Goal: Information Seeking & Learning: Learn about a topic

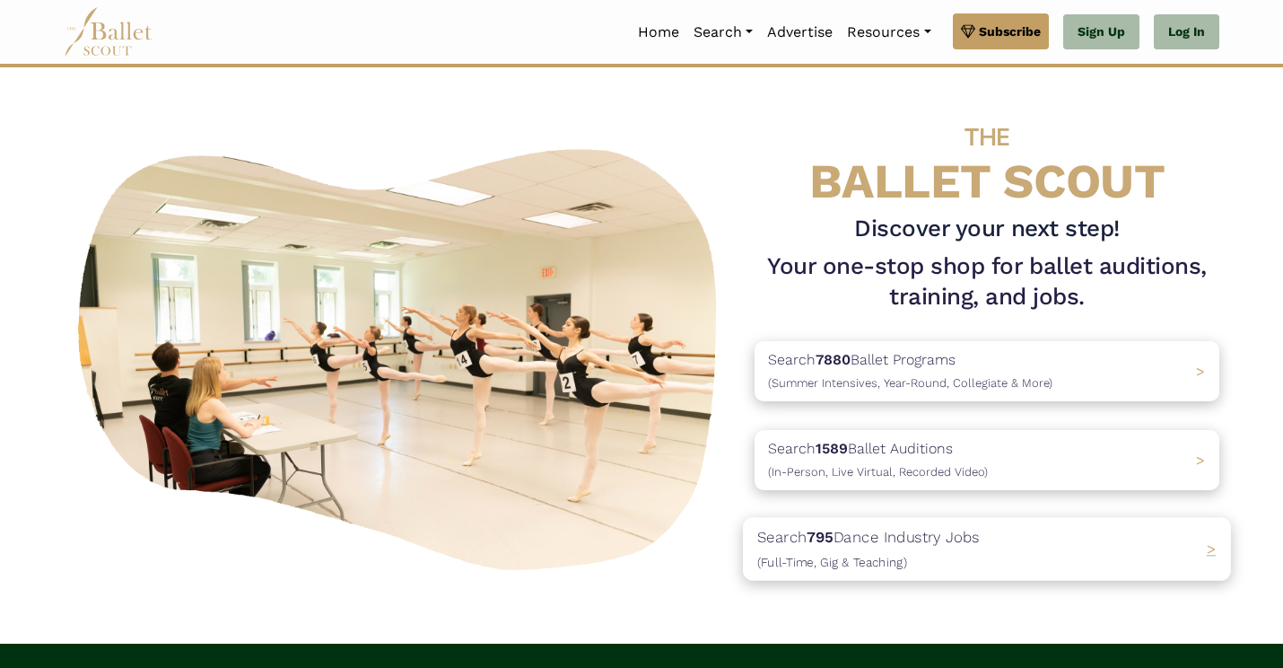
click at [1199, 547] on div "Search 795 Dance Industry Jobs (Full-Time, Gig & Teaching) >" at bounding box center [987, 548] width 488 height 63
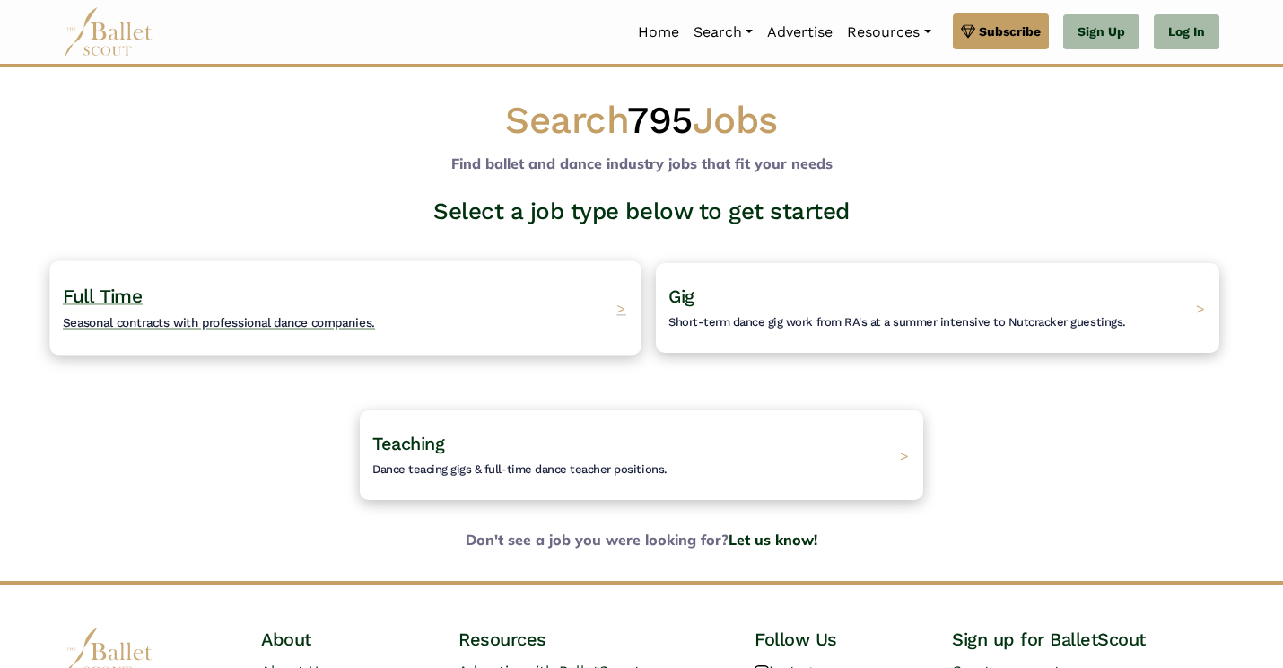
click at [619, 311] on span ">" at bounding box center [622, 307] width 10 height 19
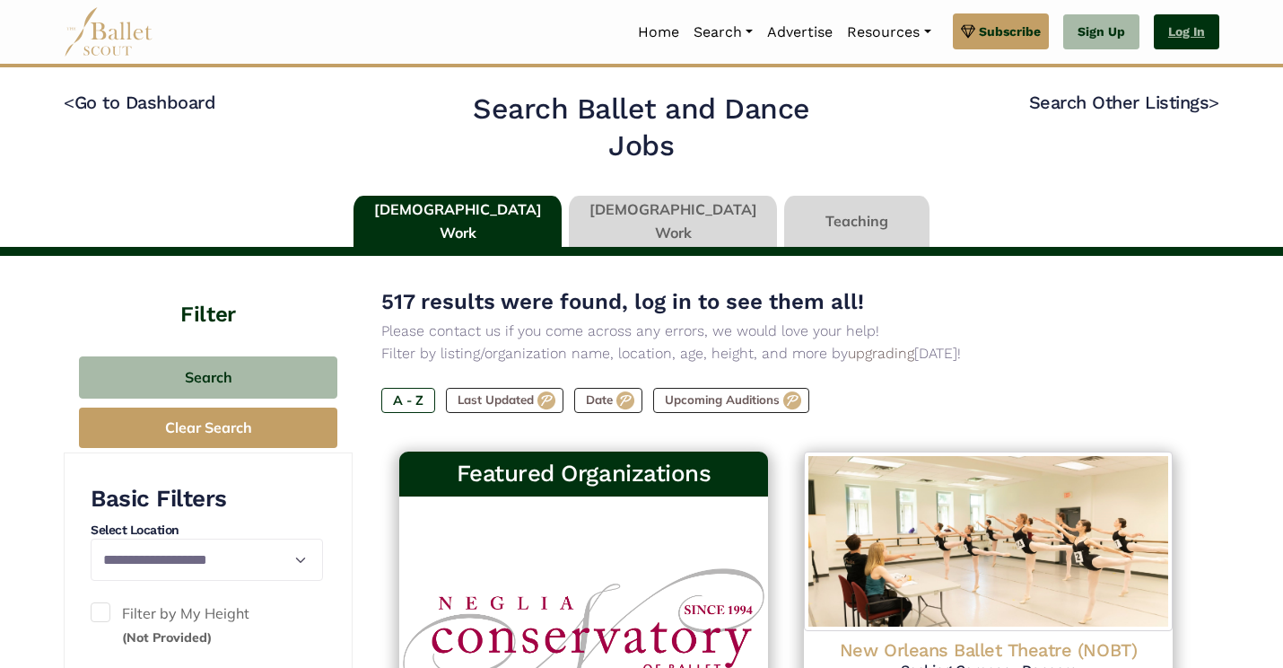
click at [1201, 36] on link "Log In" at bounding box center [1187, 32] width 66 height 36
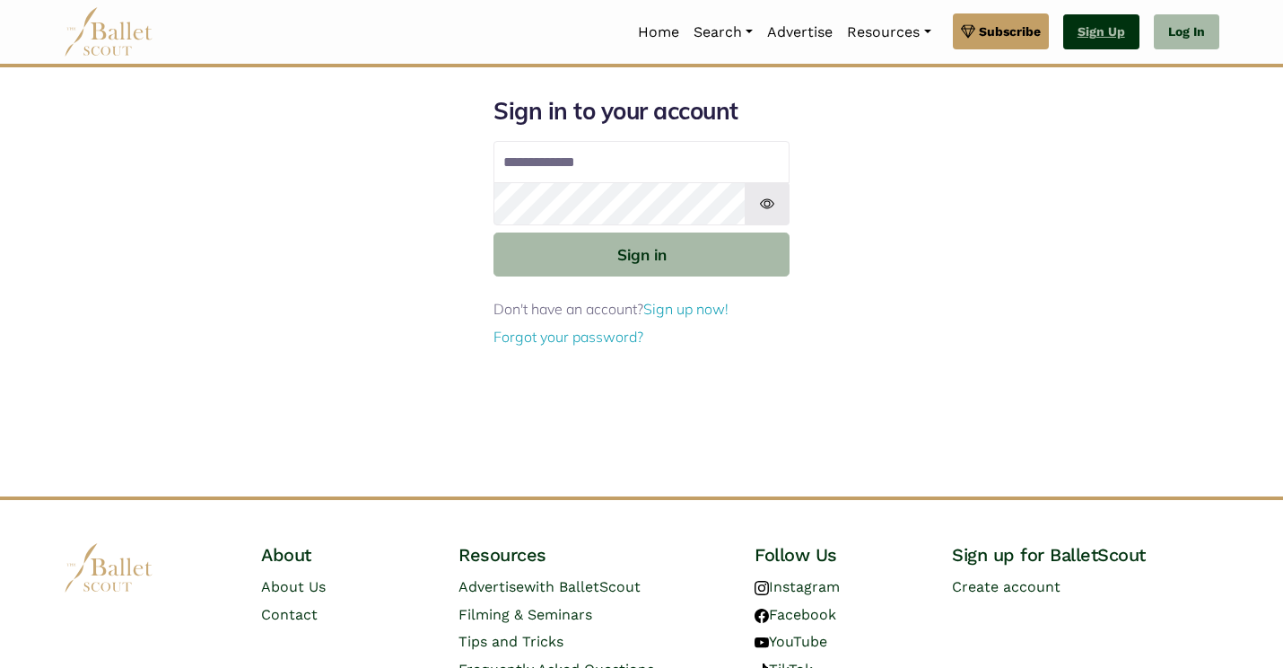
click at [1107, 27] on link "Sign Up" at bounding box center [1101, 32] width 76 height 36
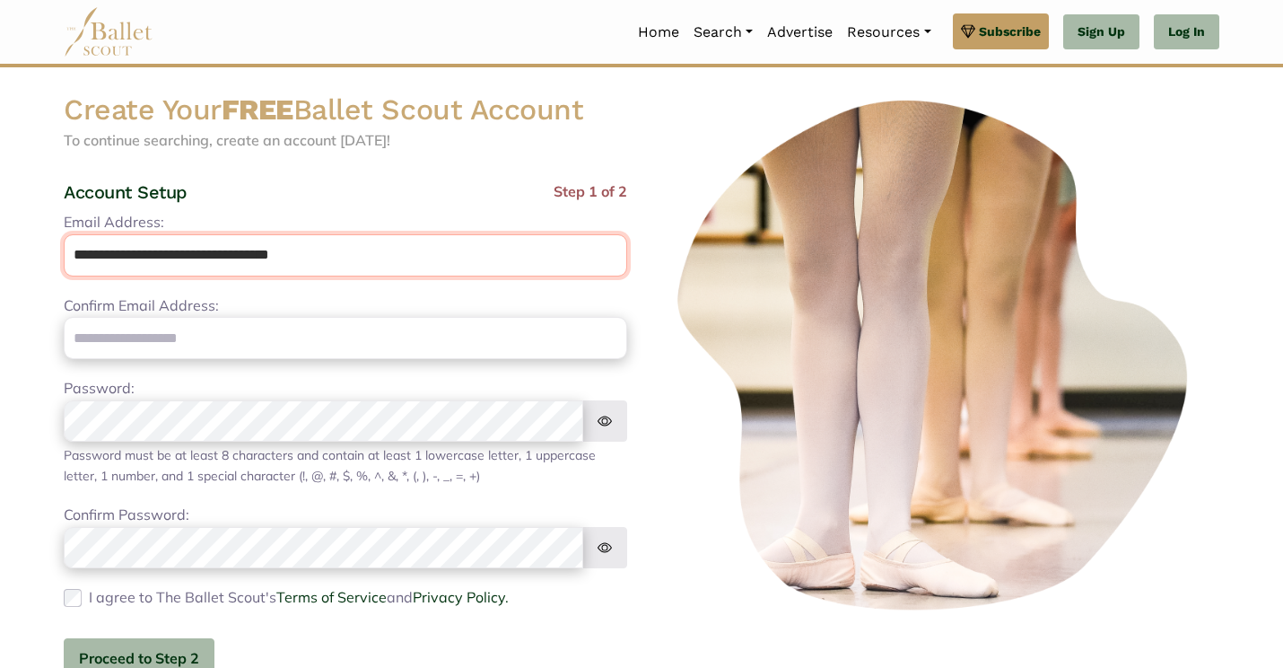
scroll to position [22, 0]
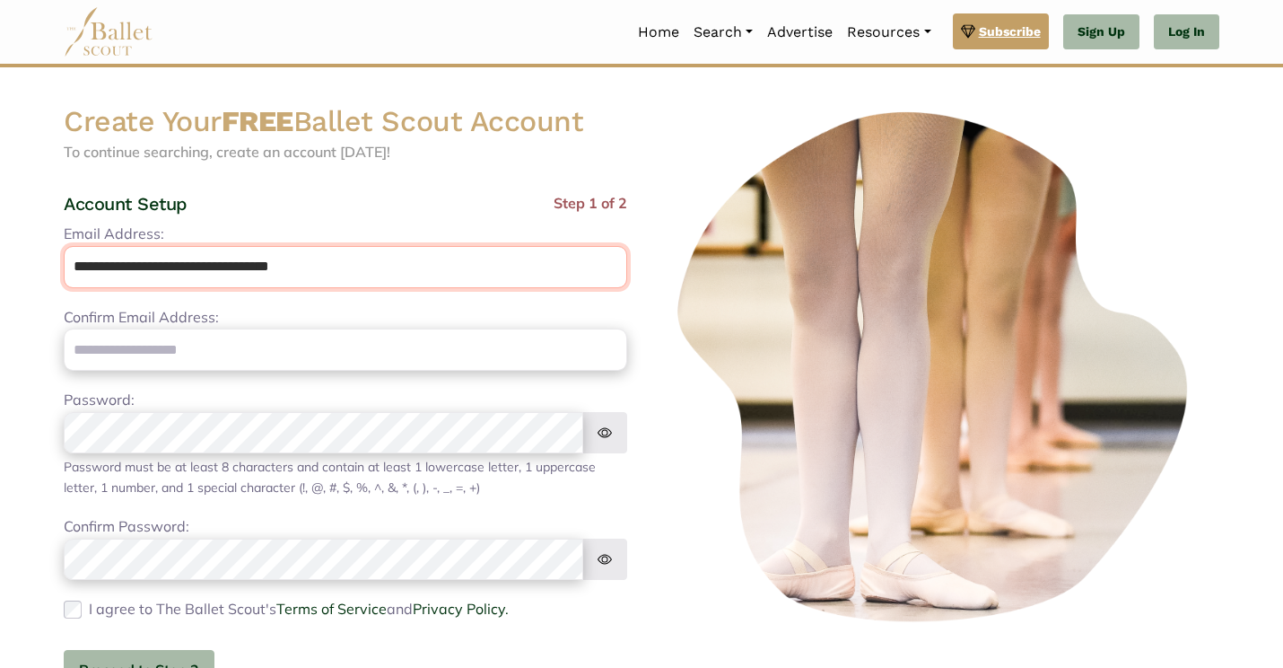
type input "**********"
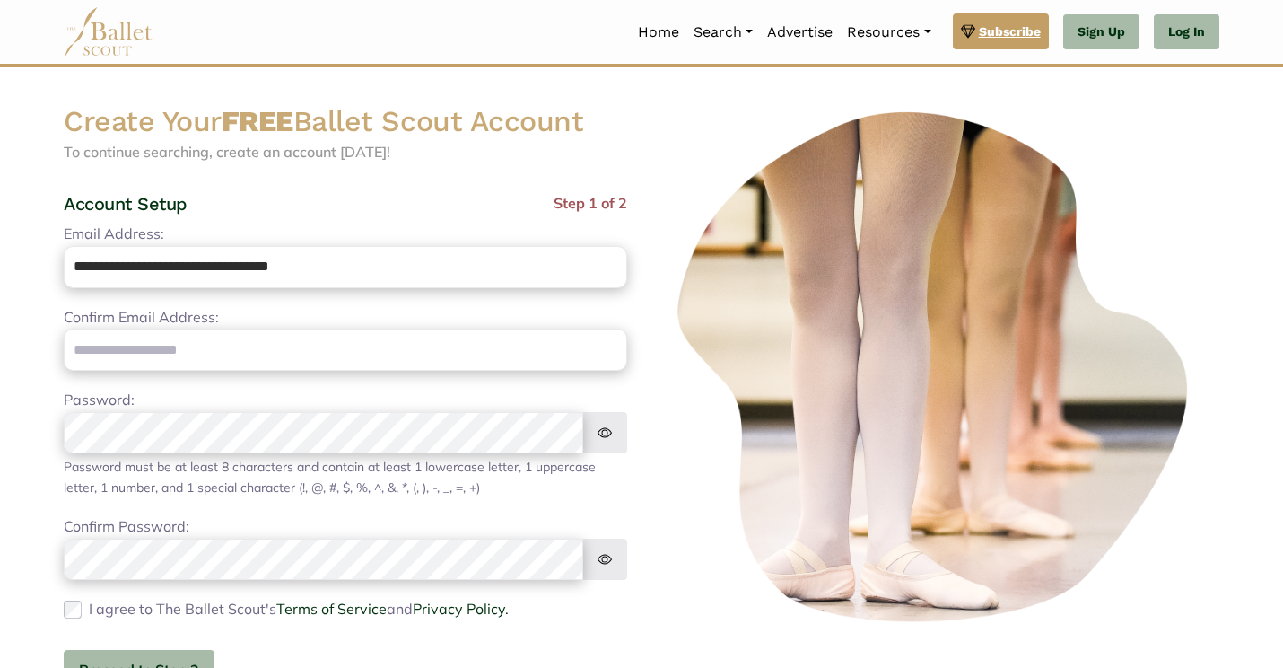
click at [989, 36] on span "Subscribe" at bounding box center [1010, 32] width 62 height 20
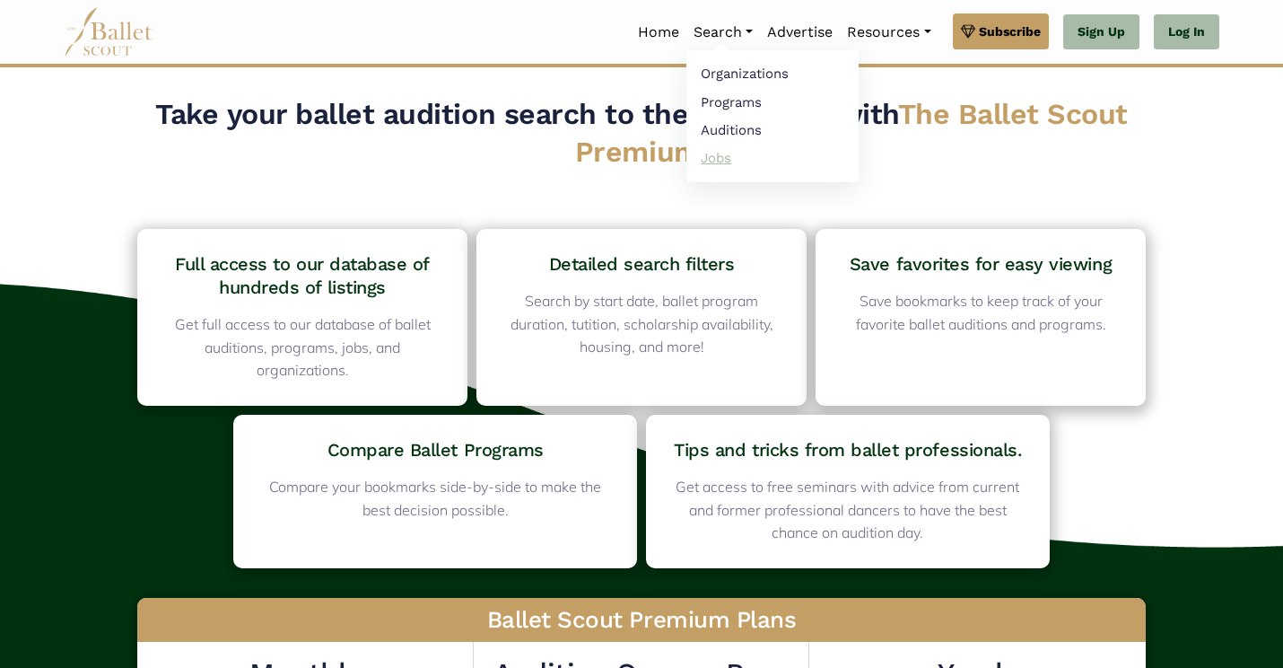
click at [720, 160] on link "Jobs" at bounding box center [773, 158] width 172 height 28
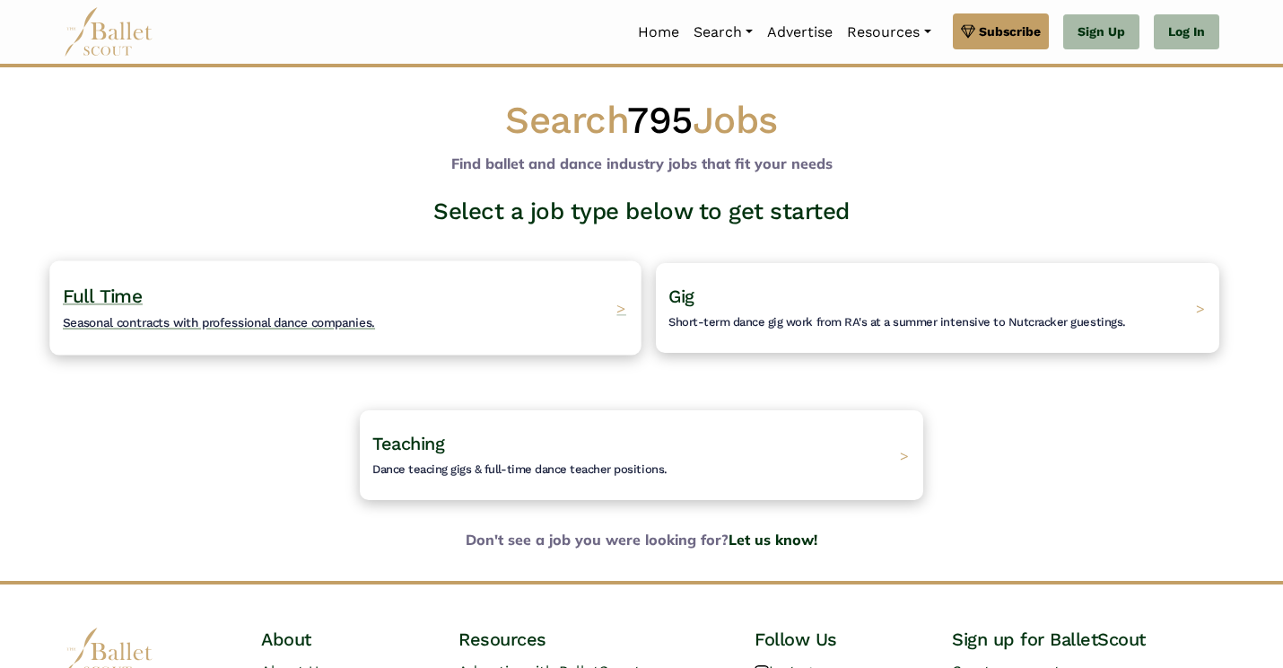
click at [346, 317] on span "Seasonal contracts with professional dance companies." at bounding box center [219, 322] width 312 height 14
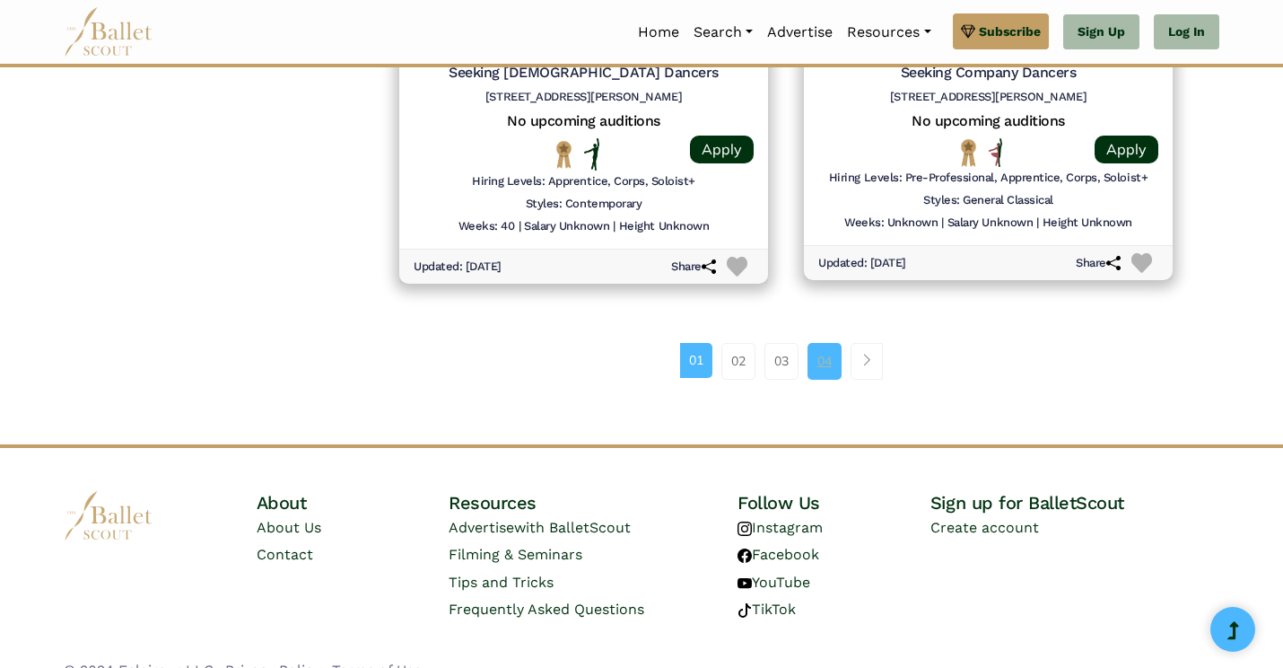
scroll to position [2491, 0]
click at [748, 346] on link "02" at bounding box center [739, 362] width 34 height 36
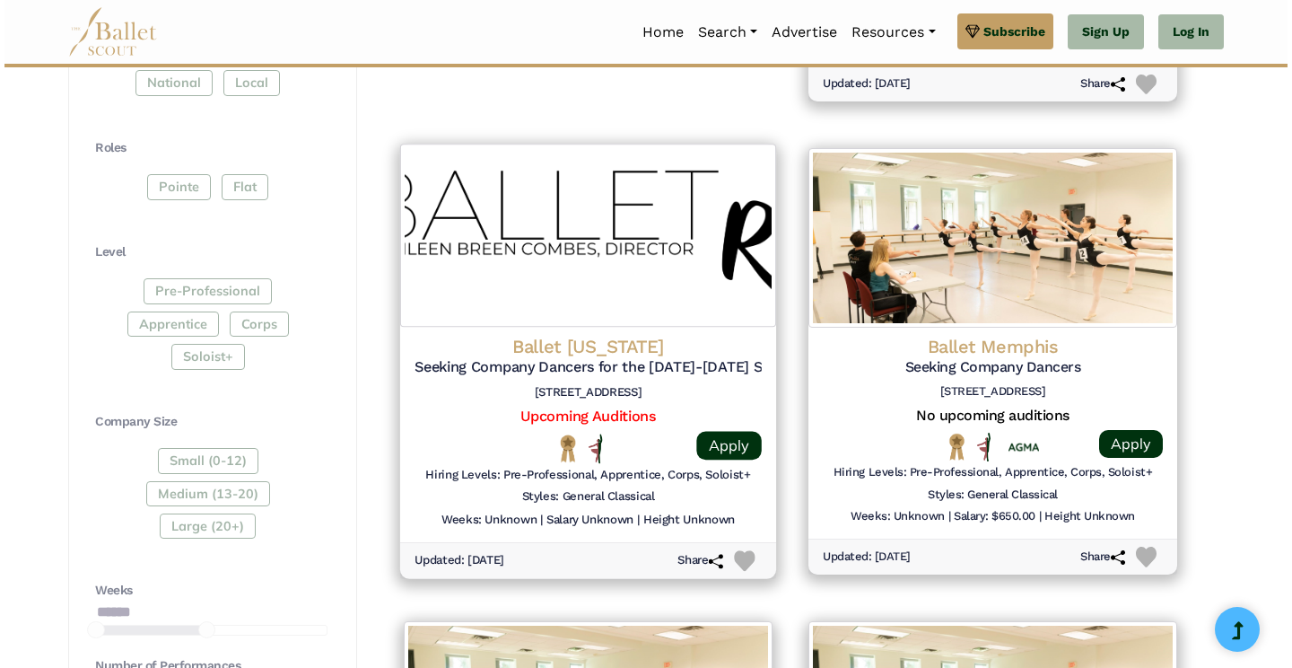
scroll to position [777, 0]
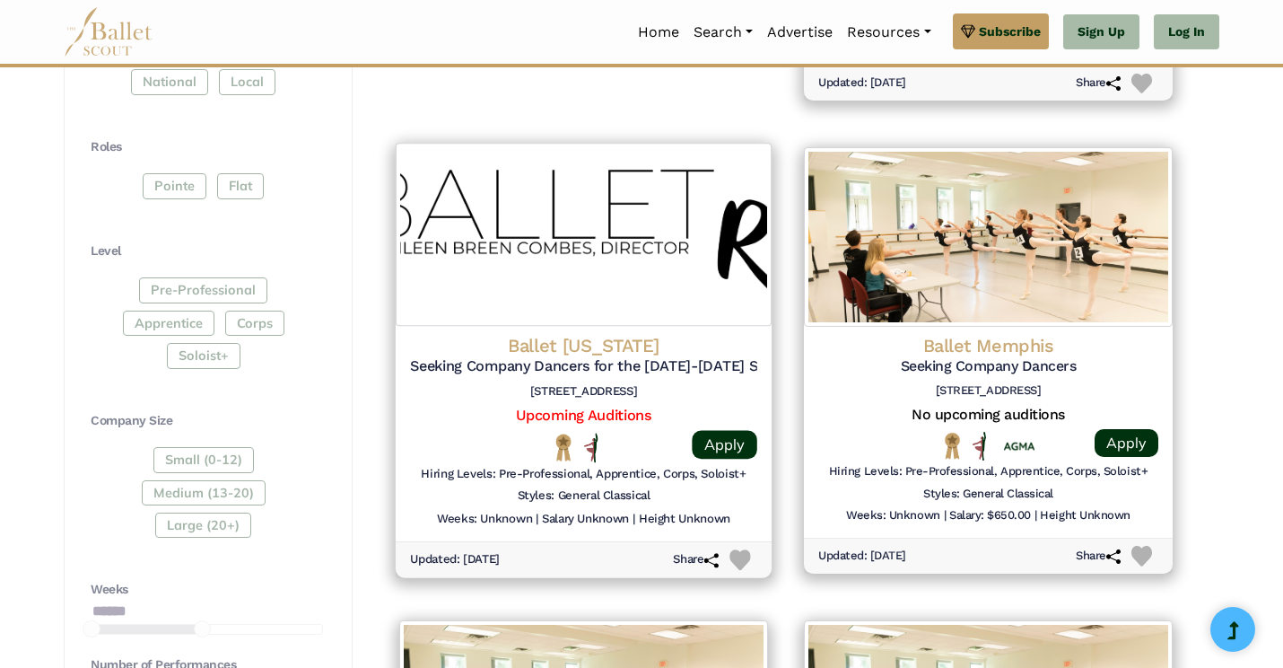
click at [576, 249] on img at bounding box center [584, 234] width 376 height 183
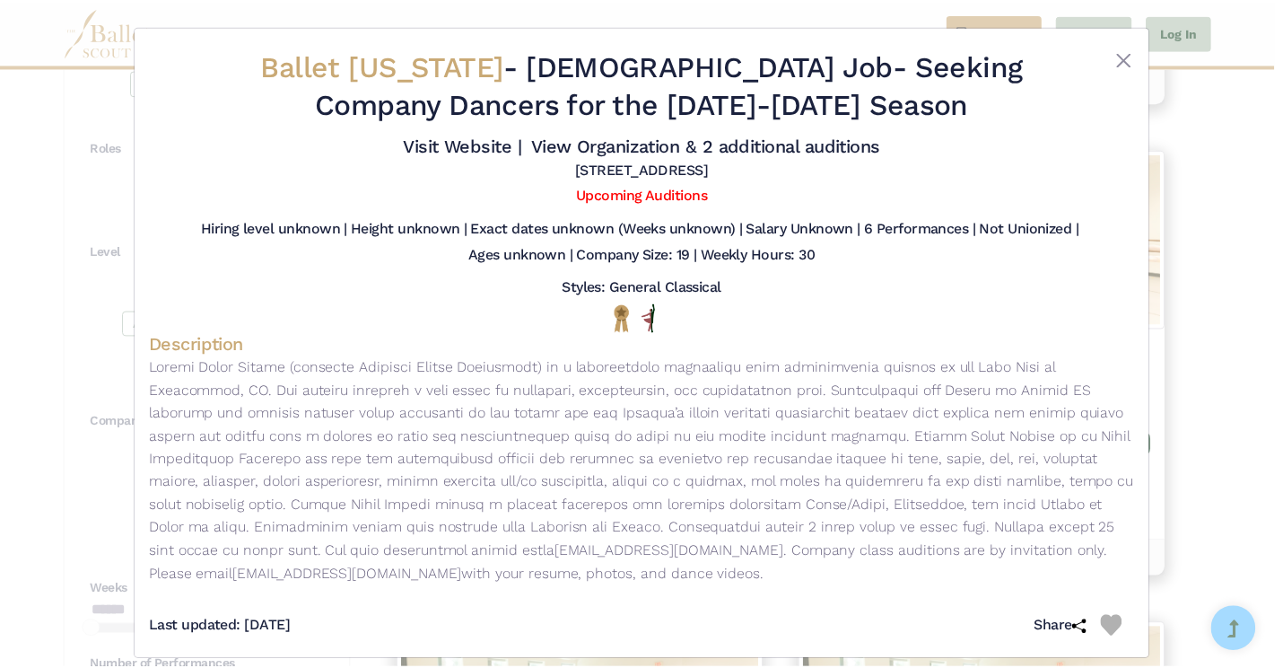
scroll to position [0, 0]
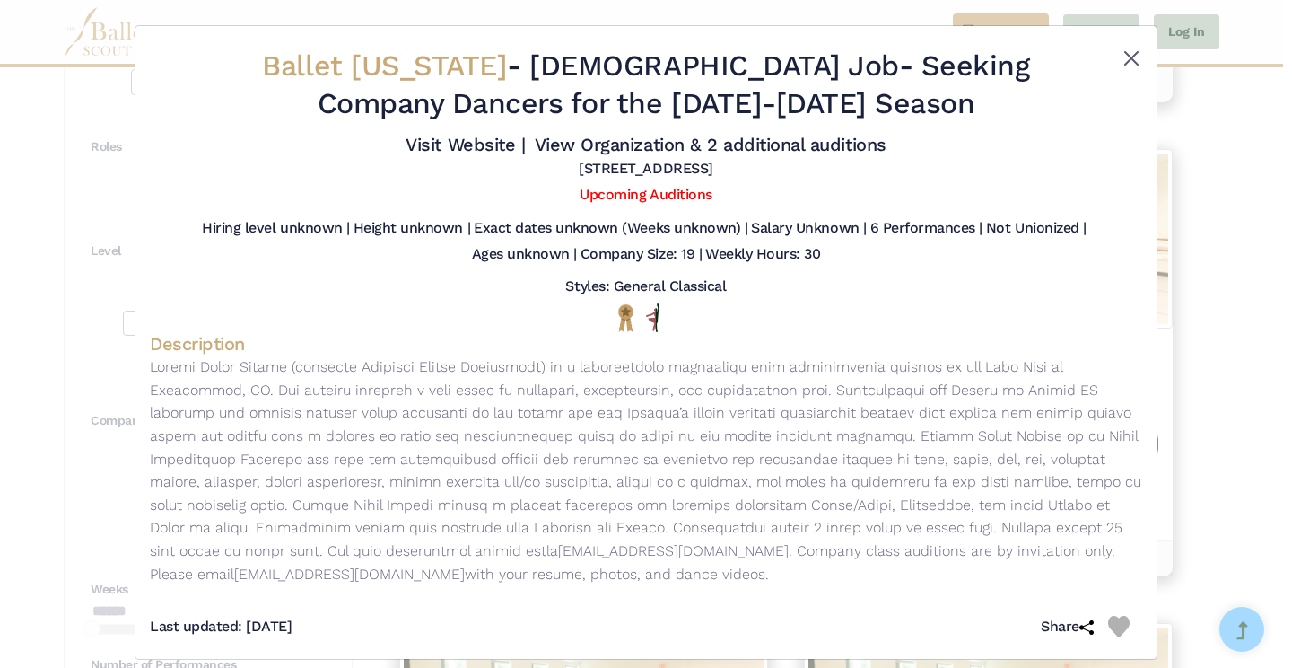
click at [1132, 62] on button "Close" at bounding box center [1132, 59] width 22 height 22
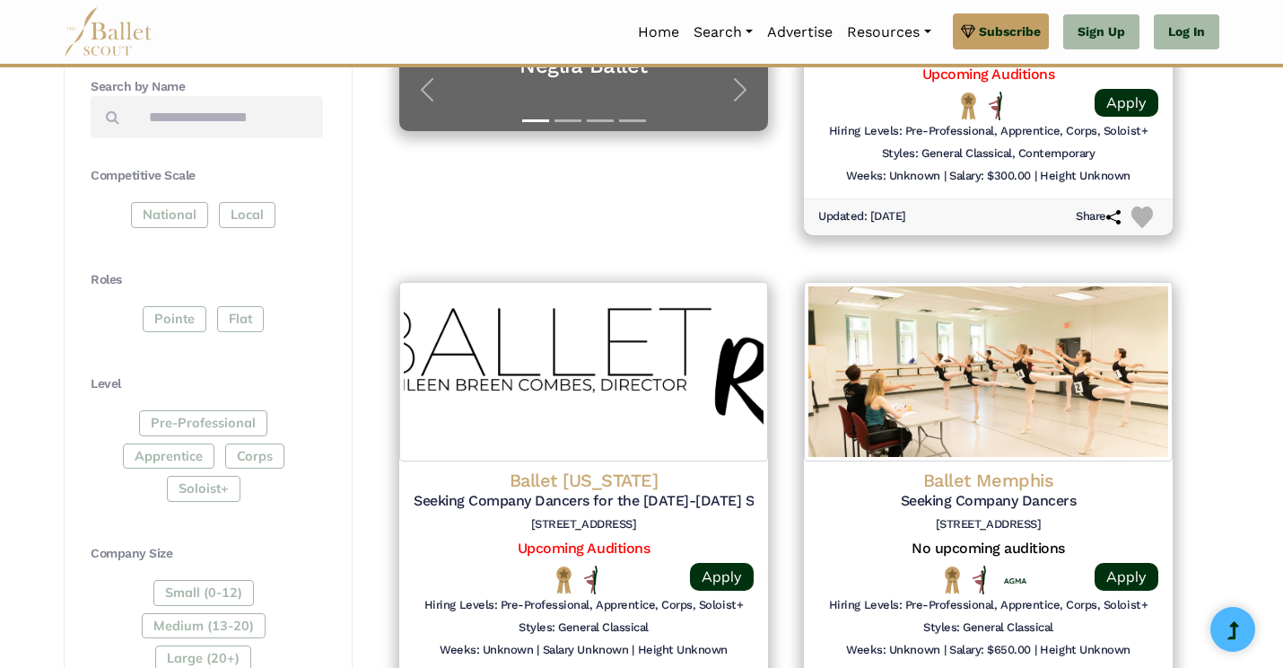
scroll to position [469, 0]
